Goal: Information Seeking & Learning: Learn about a topic

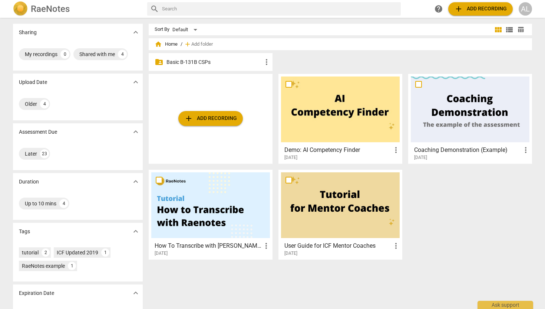
click at [264, 64] on span "more_vert" at bounding box center [266, 61] width 9 height 9
click at [243, 60] on div at bounding box center [272, 154] width 545 height 309
click at [207, 63] on p "Basic B-131B CSPs" at bounding box center [215, 62] width 96 height 8
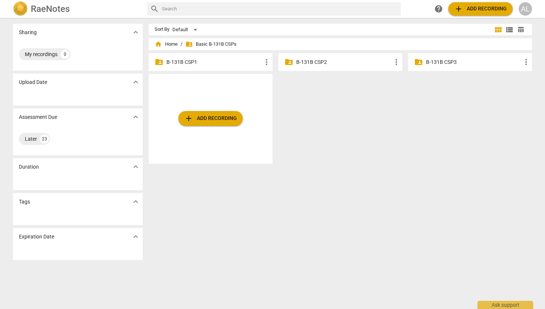
click at [220, 65] on p "B-131B CSP1" at bounding box center [215, 62] width 96 height 8
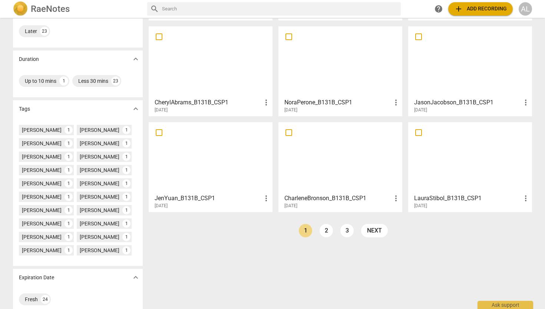
scroll to position [125, 0]
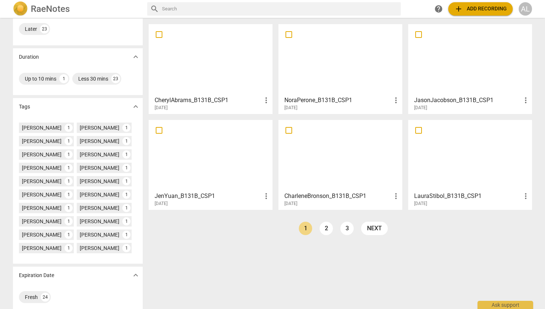
click at [326, 224] on link "2" at bounding box center [326, 227] width 13 height 13
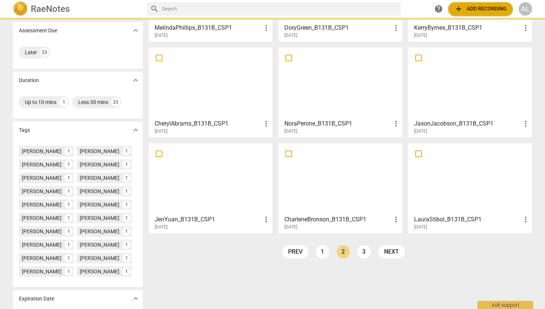
scroll to position [132, 0]
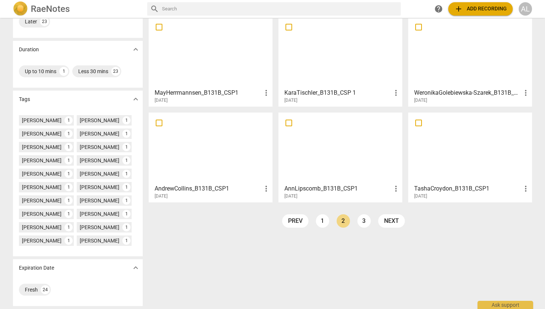
click at [336, 154] on div at bounding box center [340, 148] width 119 height 66
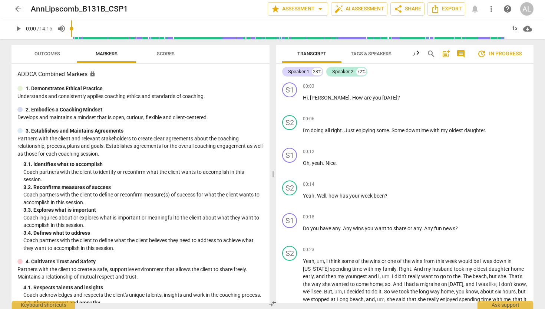
click at [19, 10] on span "arrow_back" at bounding box center [18, 8] width 9 height 9
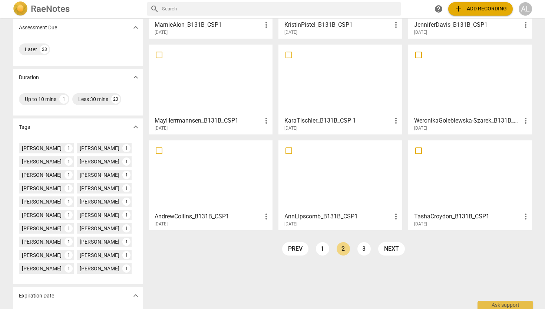
scroll to position [104, 0]
click at [321, 251] on link "1" at bounding box center [322, 248] width 13 height 13
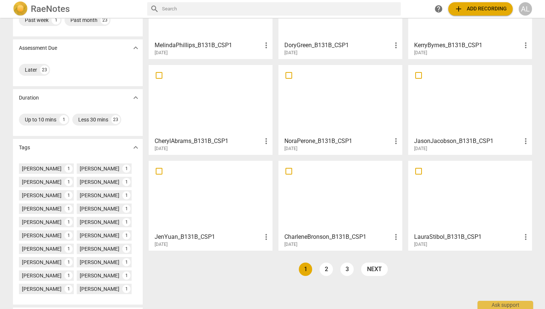
scroll to position [84, 0]
click at [336, 182] on div at bounding box center [340, 196] width 119 height 66
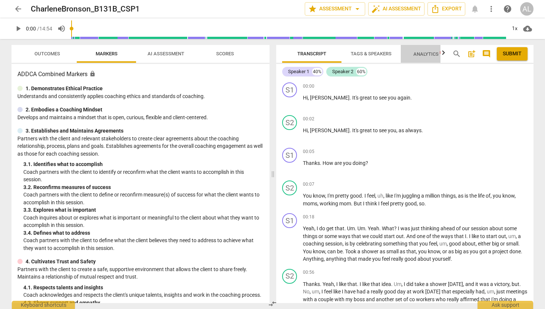
click at [427, 58] on span "Analytics New" at bounding box center [431, 53] width 52 height 11
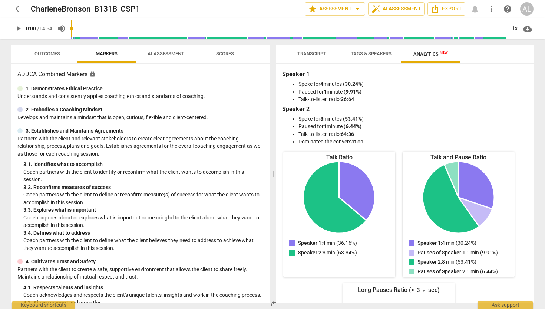
click at [382, 54] on span "Tags & Speakers" at bounding box center [371, 54] width 41 height 6
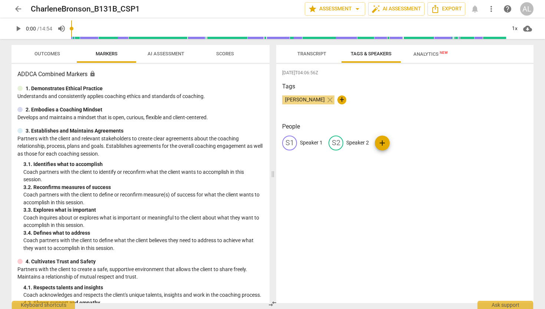
click at [319, 53] on span "Transcript" at bounding box center [311, 54] width 29 height 6
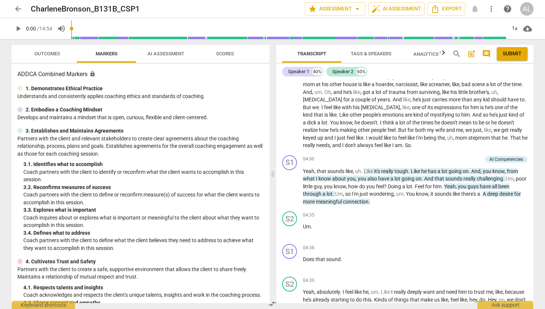
scroll to position [365, 0]
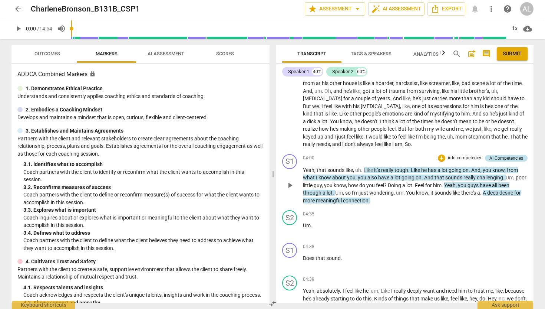
click at [506, 161] on div "AI Competencies" at bounding box center [507, 158] width 34 height 7
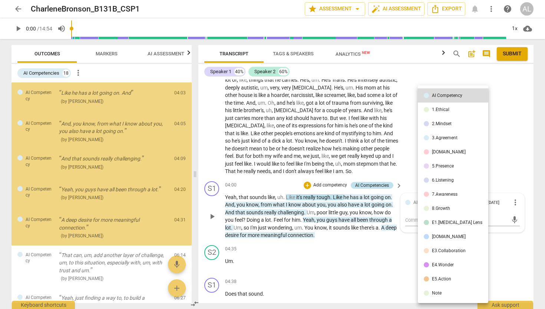
scroll to position [124, 0]
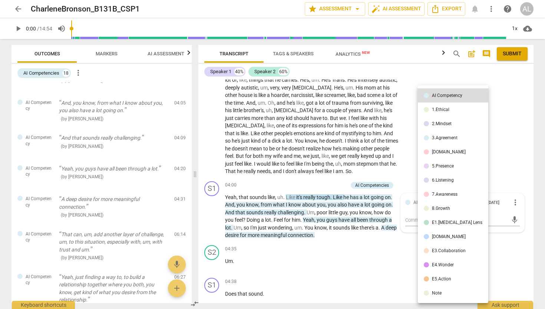
click at [500, 147] on div at bounding box center [272, 154] width 545 height 309
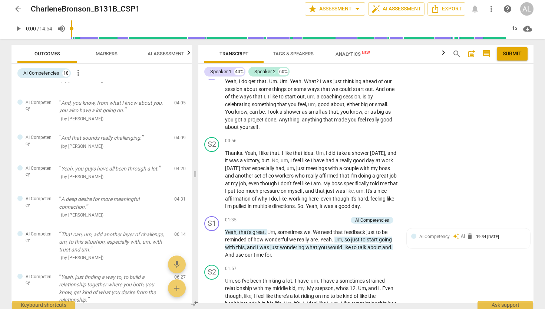
scroll to position [0, 0]
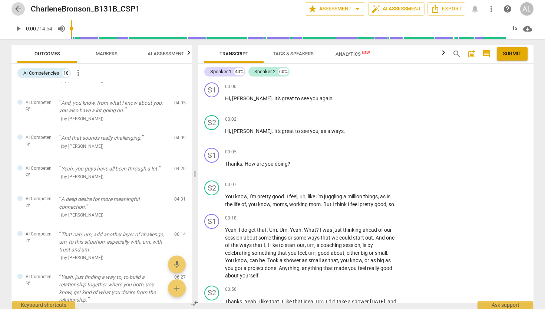
click at [20, 10] on span "arrow_back" at bounding box center [18, 8] width 9 height 9
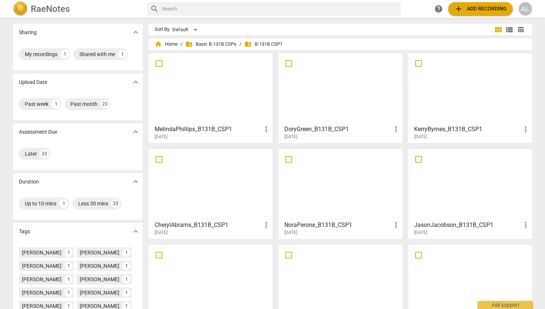
click at [192, 100] on div at bounding box center [210, 89] width 119 height 66
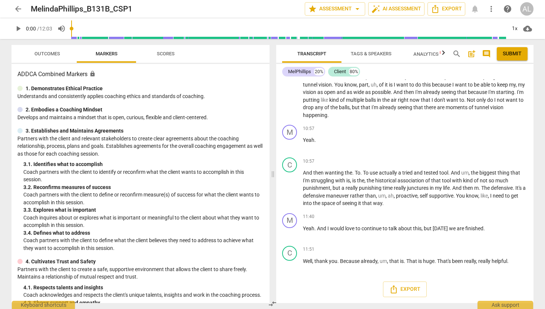
scroll to position [1634, 0]
